Goal: Transaction & Acquisition: Book appointment/travel/reservation

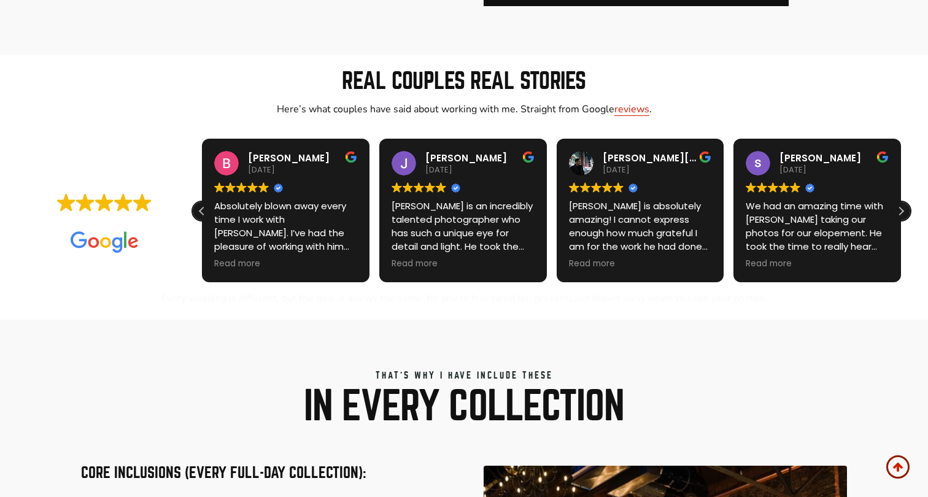
scroll to position [1070, 0]
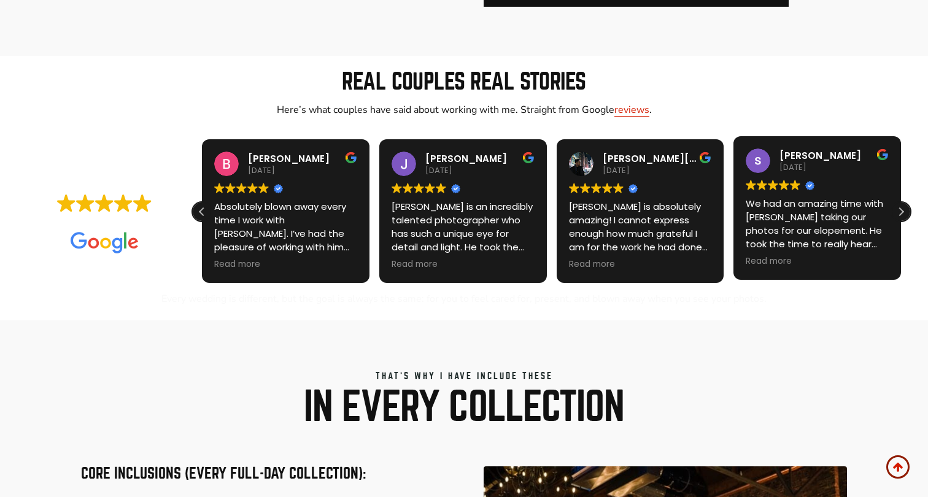
click at [746, 222] on div "We had an amazing time with Roy taking our photos for our elopement. He took th…" at bounding box center [817, 223] width 143 height 53
click at [733, 173] on div "shalissa o'connor 2024-12-24 Trustindex verifies that the original source of th…" at bounding box center [817, 208] width 168 height 144
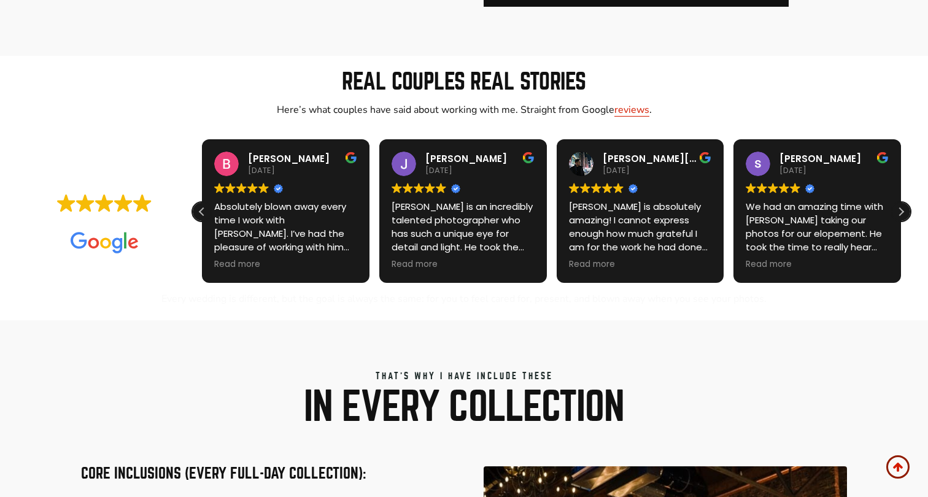
click at [923, 260] on span "Read more" at bounding box center [946, 262] width 46 height 12
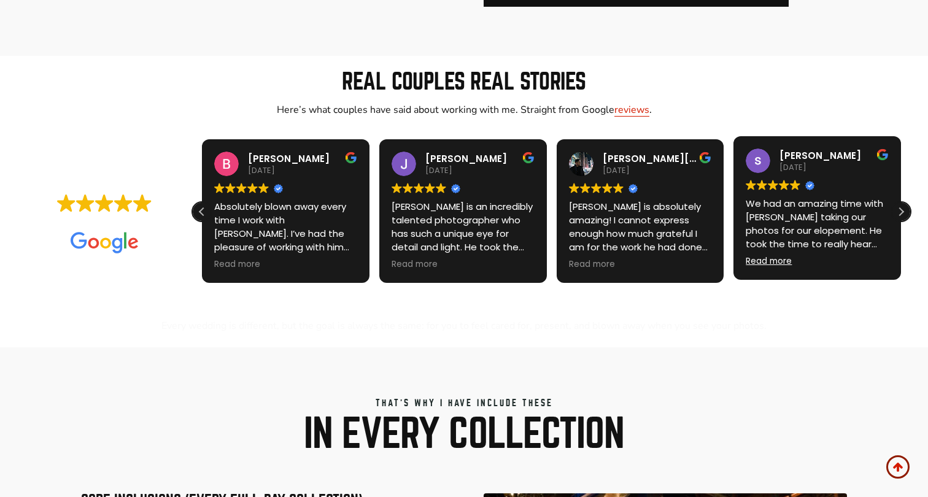
click at [746, 260] on span "Read more" at bounding box center [769, 262] width 46 height 12
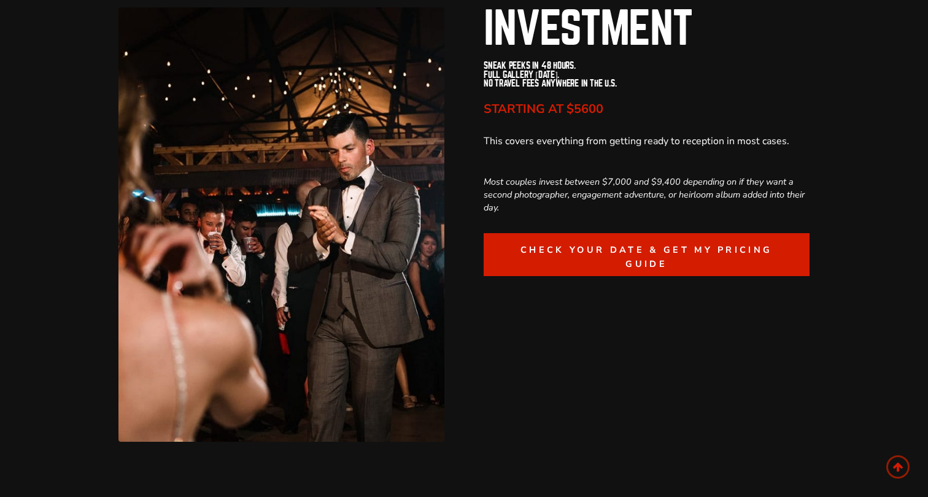
scroll to position [2864, 0]
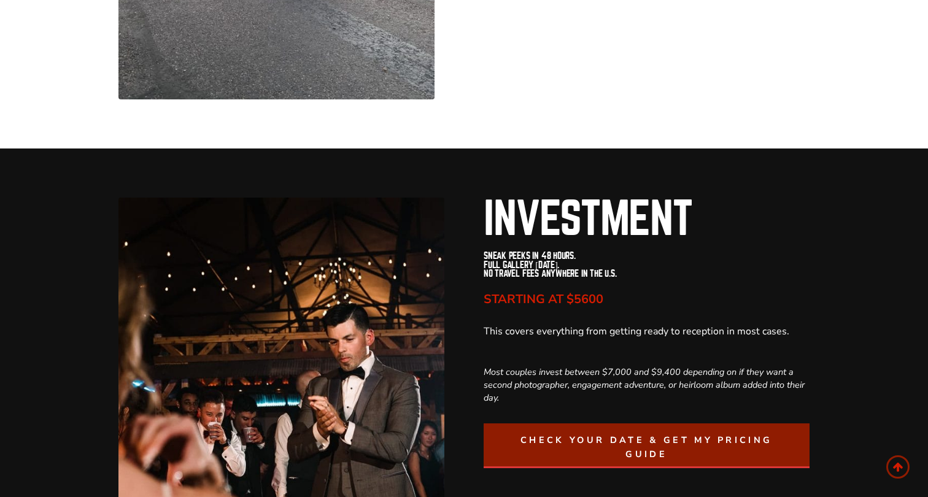
click at [632, 441] on span "Check Your Date & Get My Pricing Guide" at bounding box center [646, 447] width 296 height 28
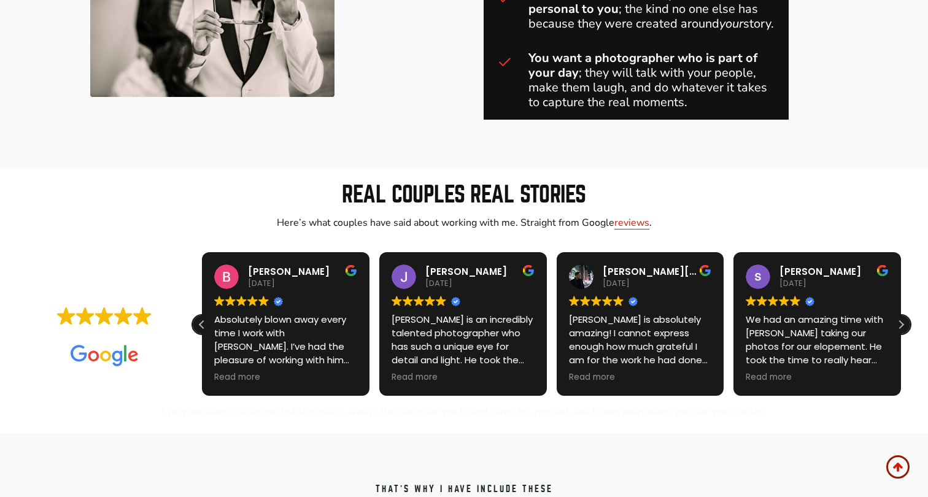
scroll to position [958, 0]
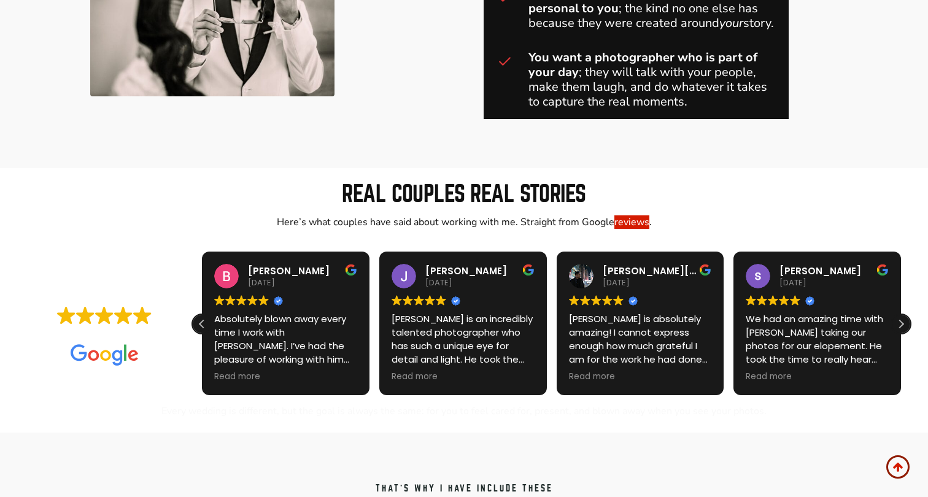
click at [636, 222] on link "reviews" at bounding box center [631, 222] width 35 height 14
